Goal: Navigation & Orientation: Find specific page/section

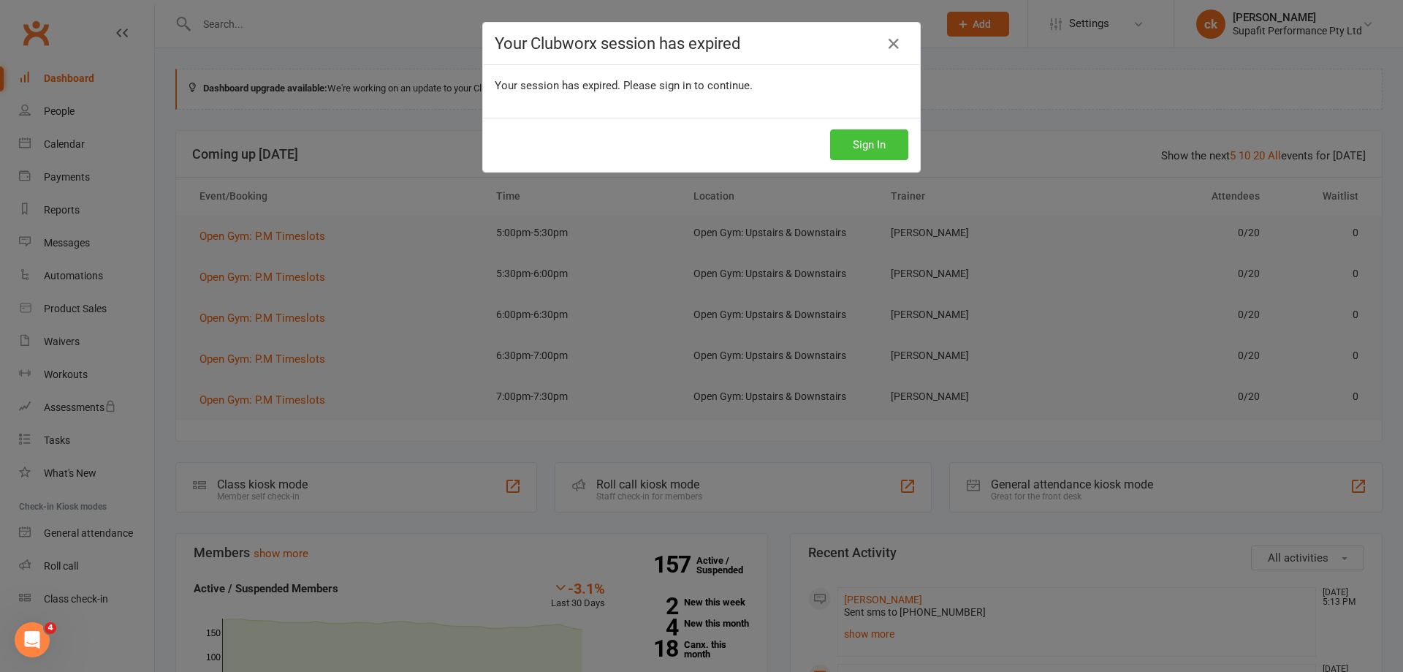
click at [864, 145] on button "Sign In" at bounding box center [869, 144] width 78 height 31
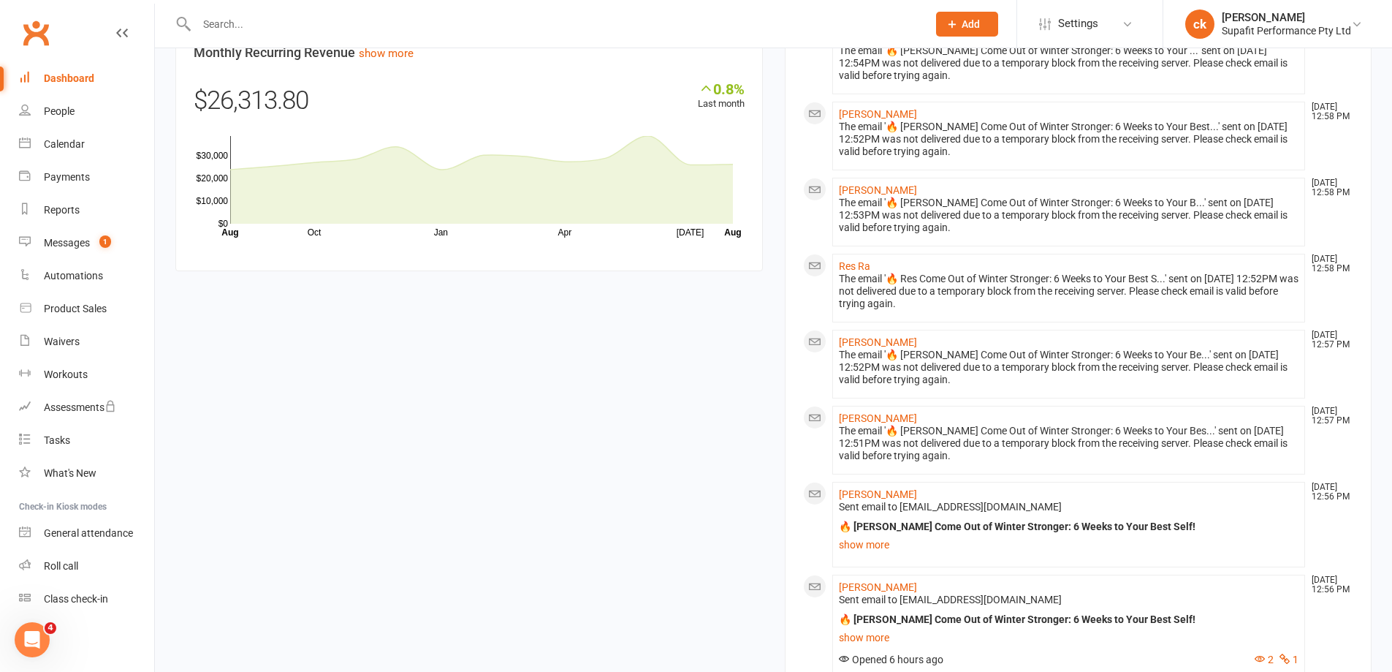
scroll to position [1168, 0]
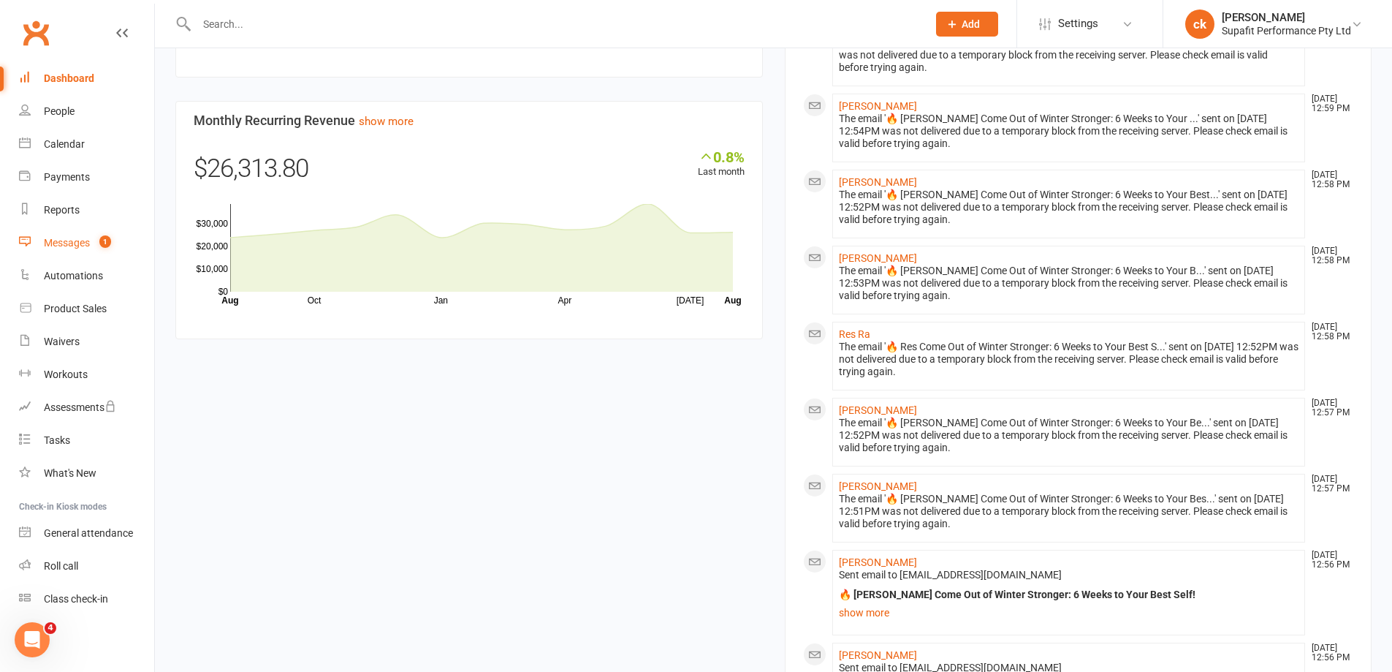
click at [67, 237] on div "Messages" at bounding box center [67, 243] width 46 height 12
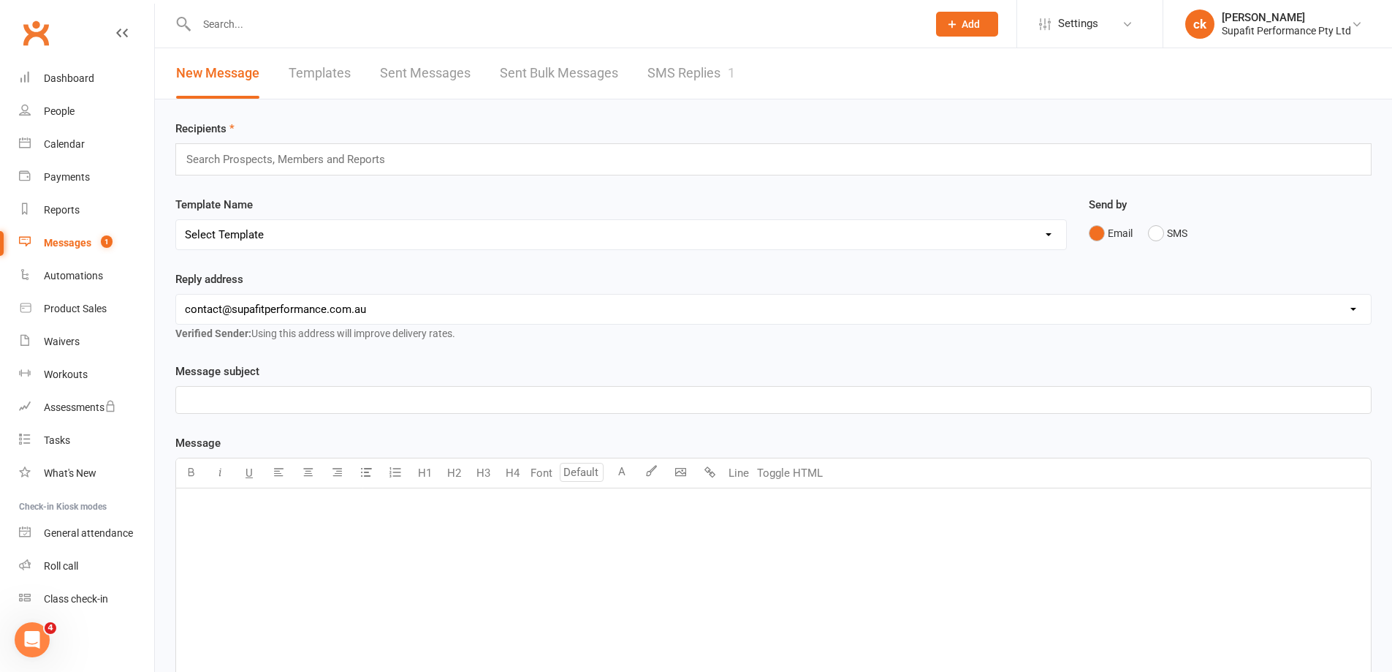
click at [675, 76] on link "SMS Replies 1" at bounding box center [691, 73] width 88 height 50
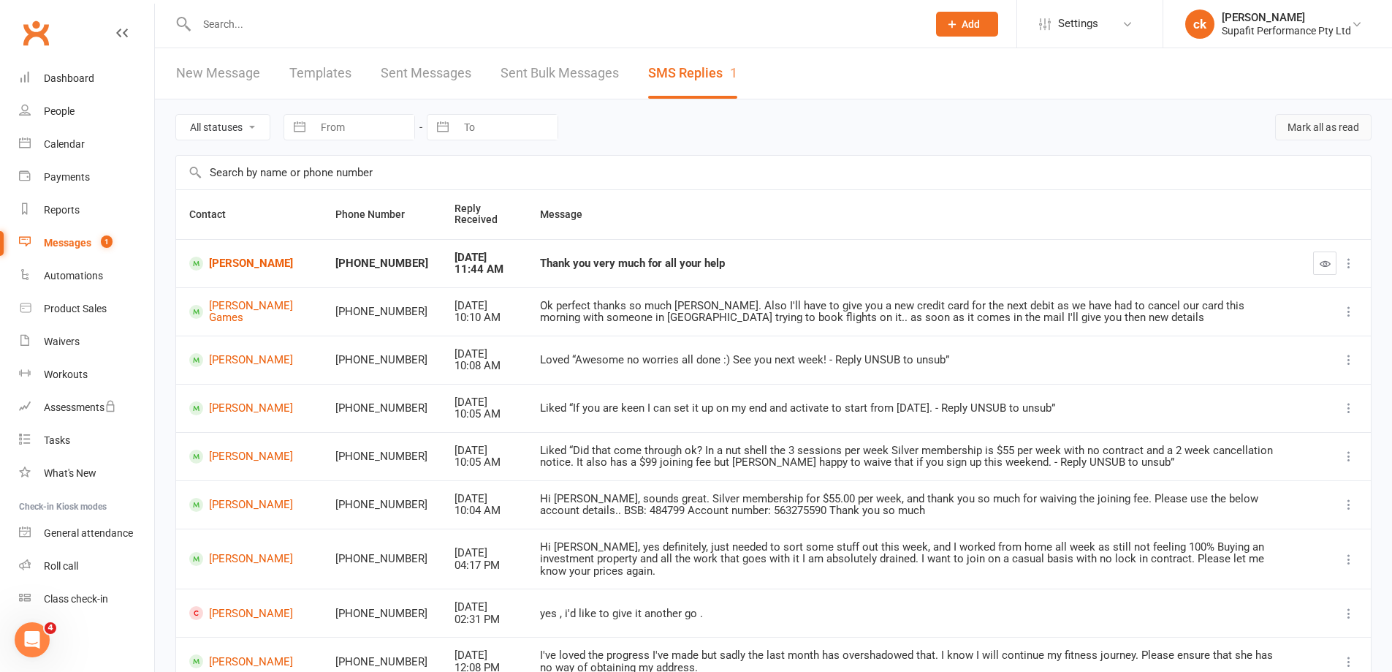
drag, startPoint x: 1299, startPoint y: 118, endPoint x: 769, endPoint y: 50, distance: 534.1
click at [1301, 119] on button "Mark all as read" at bounding box center [1323, 127] width 96 height 26
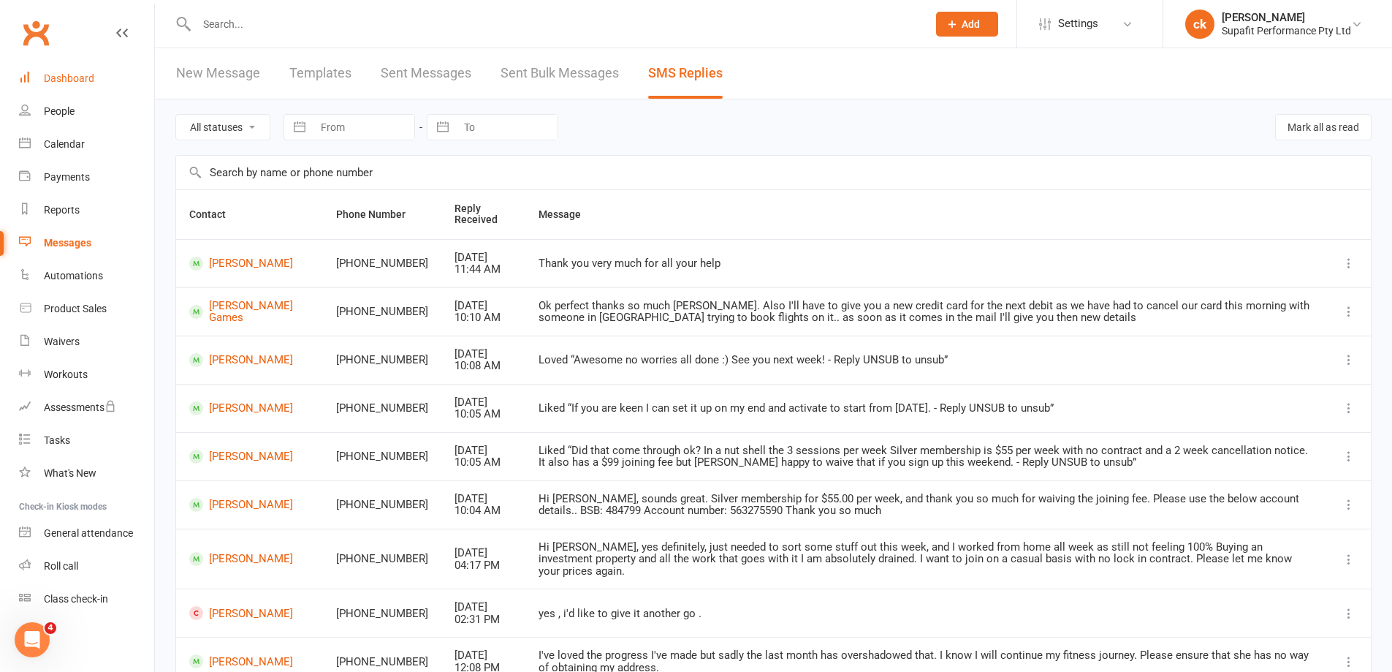
click at [75, 83] on div "Dashboard" at bounding box center [69, 78] width 50 height 12
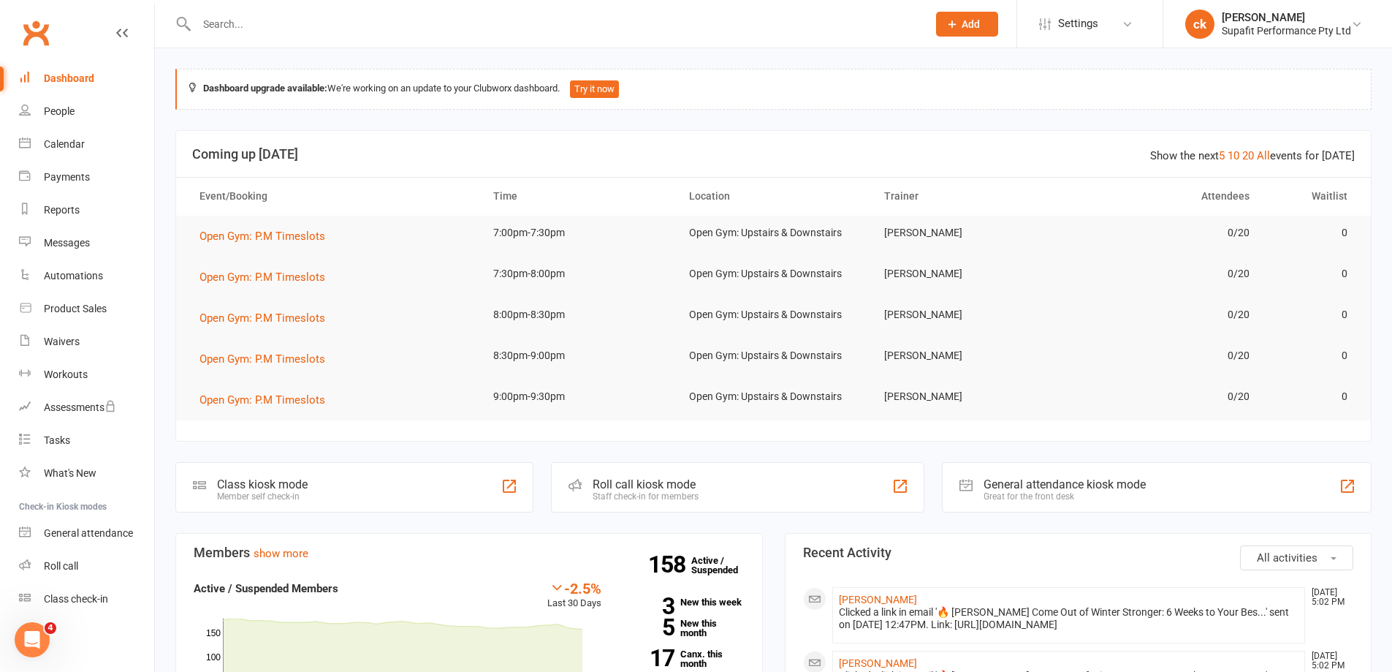
scroll to position [292, 0]
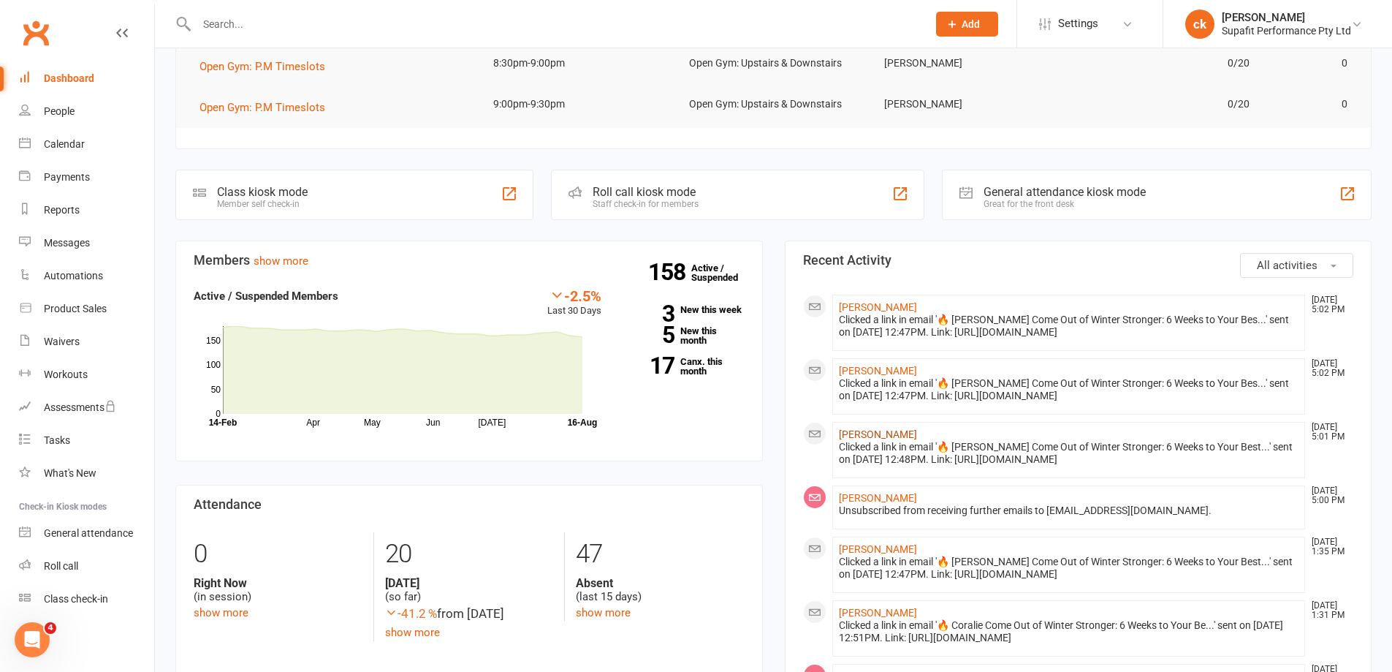
click at [861, 438] on link "[PERSON_NAME]" at bounding box center [878, 434] width 78 height 12
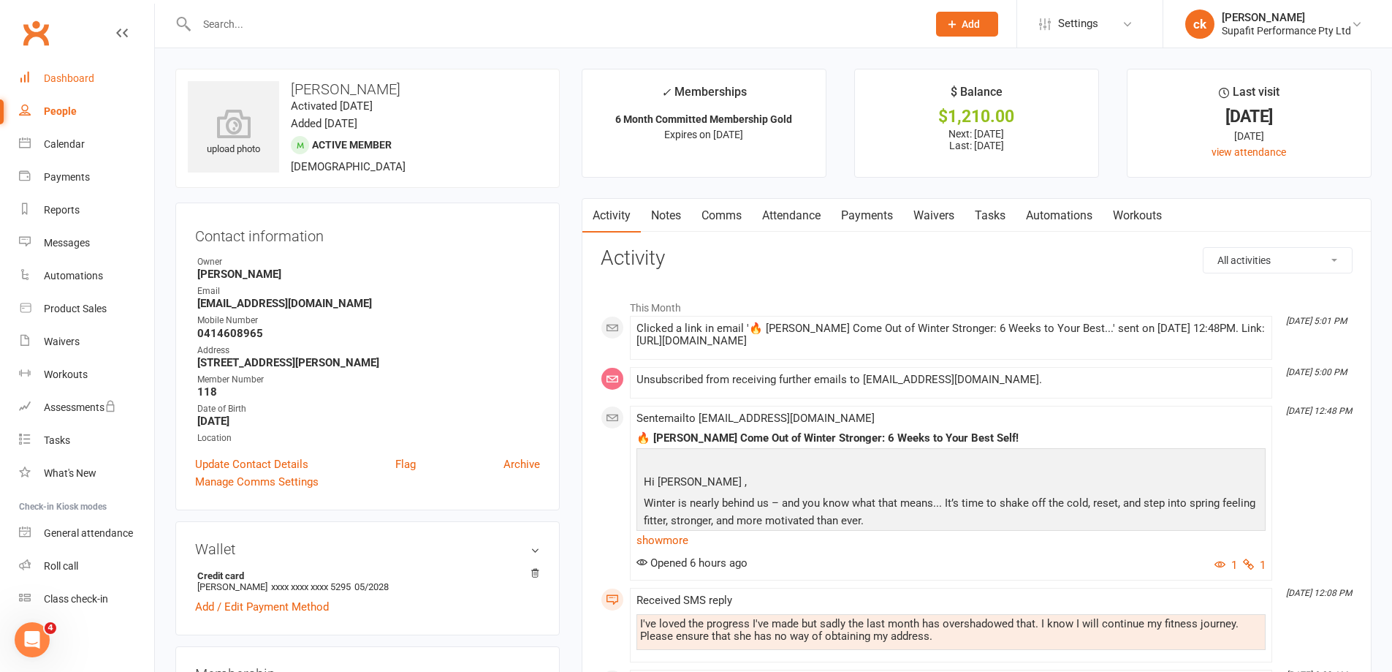
click at [59, 79] on div "Dashboard" at bounding box center [69, 78] width 50 height 12
